Goal: Transaction & Acquisition: Download file/media

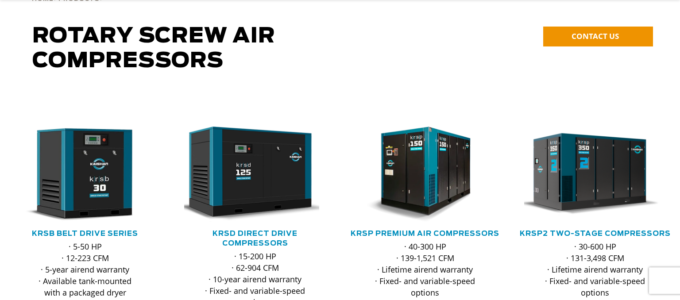
scroll to position [140, 0]
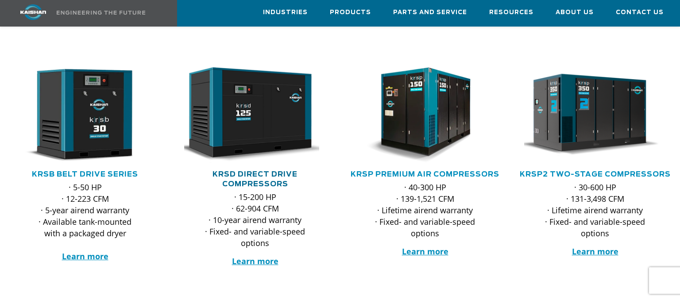
click at [242, 171] on link "KRSD Direct Drive Compressors" at bounding box center [254, 179] width 85 height 17
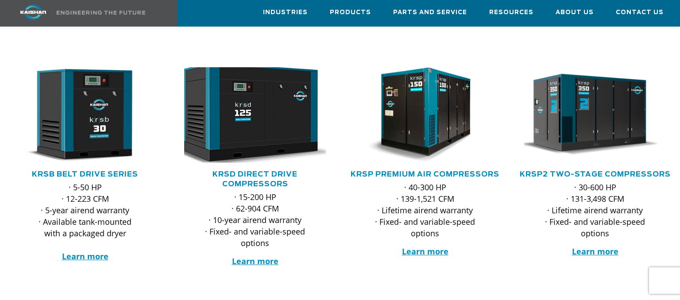
click at [235, 112] on img at bounding box center [248, 114] width 156 height 105
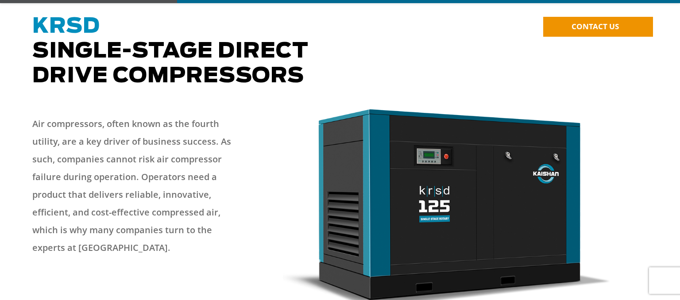
scroll to position [93, 0]
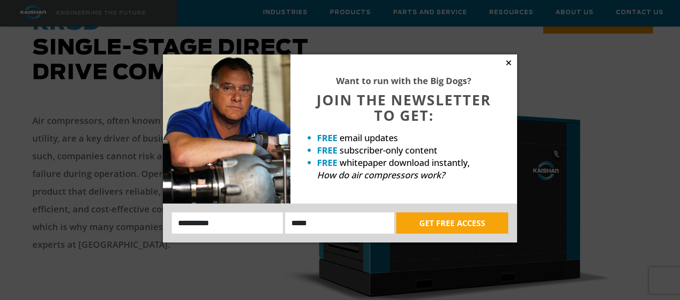
click at [507, 63] on icon at bounding box center [508, 63] width 8 height 8
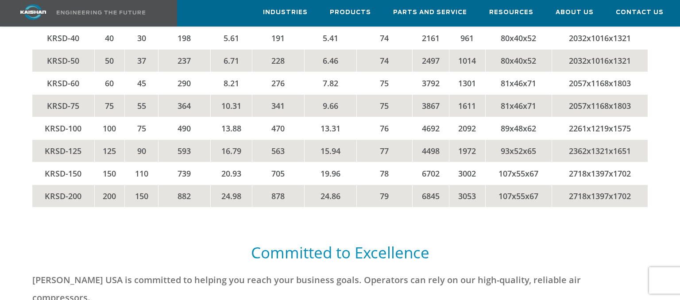
scroll to position [2009, 0]
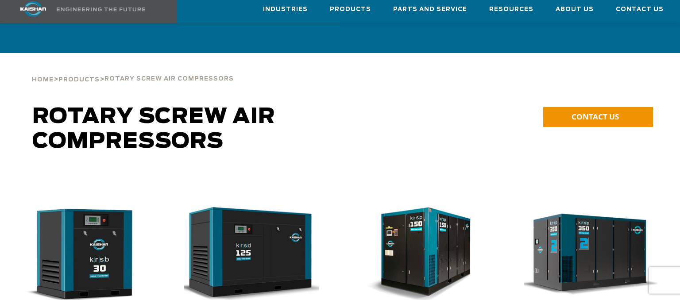
scroll to position [140, 0]
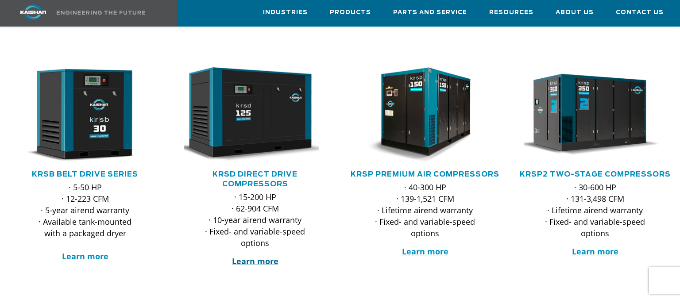
click at [254, 256] on strong "Learn more" at bounding box center [255, 261] width 46 height 11
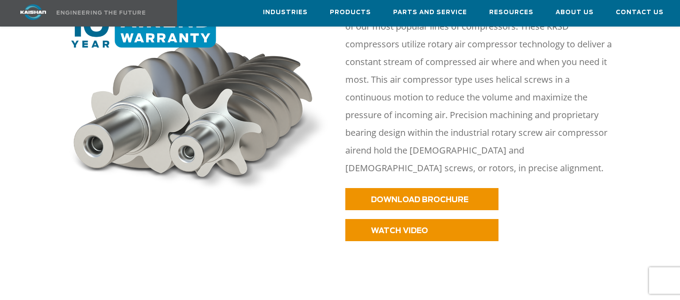
scroll to position [420, 0]
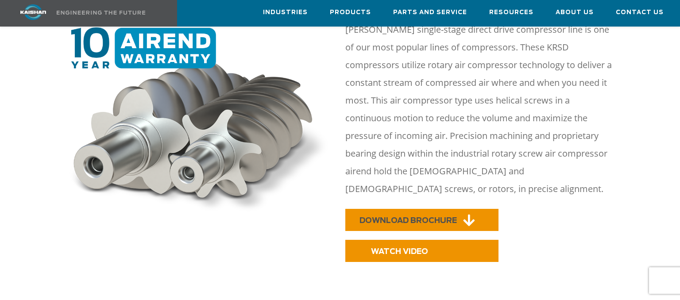
click at [402, 217] on span "DOWNLOAD BROCHURE" at bounding box center [407, 221] width 97 height 8
